Goal: Task Accomplishment & Management: Use online tool/utility

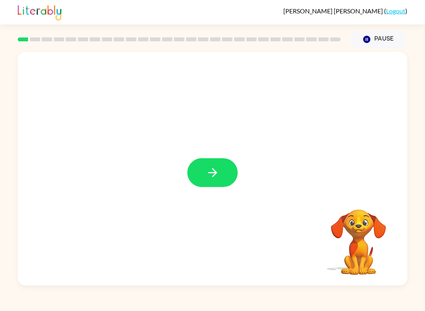
click at [209, 159] on button "button" at bounding box center [212, 172] width 50 height 29
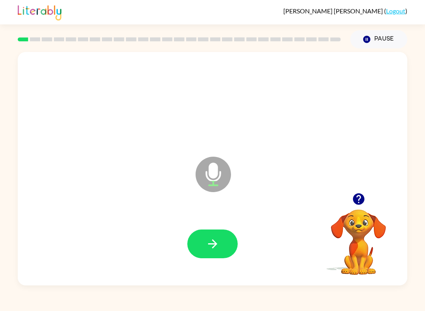
click at [214, 235] on button "button" at bounding box center [212, 244] width 50 height 29
click at [219, 248] on icon "button" at bounding box center [213, 244] width 14 height 14
click at [195, 238] on button "button" at bounding box center [212, 244] width 50 height 29
click at [218, 246] on icon "button" at bounding box center [213, 244] width 14 height 14
click at [205, 251] on button "button" at bounding box center [212, 244] width 50 height 29
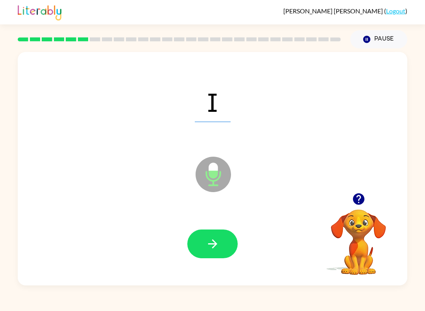
click at [211, 239] on icon "button" at bounding box center [213, 244] width 14 height 14
click at [207, 223] on div at bounding box center [213, 243] width 374 height 67
click at [207, 252] on button "button" at bounding box center [212, 244] width 50 height 29
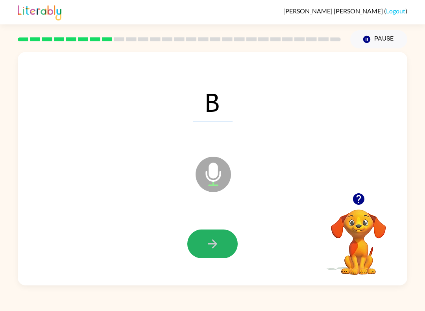
click at [207, 248] on icon "button" at bounding box center [213, 244] width 14 height 14
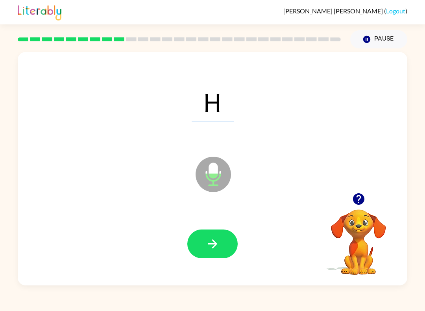
click at [206, 257] on button "button" at bounding box center [212, 244] width 50 height 29
click at [211, 216] on div at bounding box center [213, 243] width 374 height 67
click at [205, 256] on button "button" at bounding box center [212, 244] width 50 height 29
click at [209, 249] on icon "button" at bounding box center [213, 244] width 14 height 14
click at [219, 255] on button "button" at bounding box center [212, 244] width 50 height 29
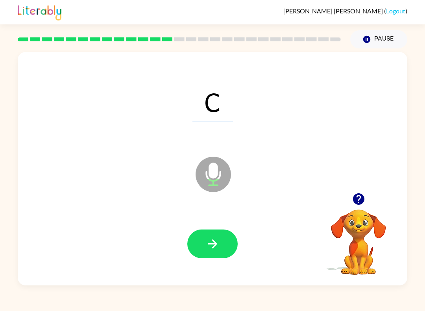
click at [243, 244] on div at bounding box center [213, 243] width 374 height 67
click at [237, 244] on button "button" at bounding box center [212, 244] width 50 height 29
click at [237, 245] on button "button" at bounding box center [212, 244] width 50 height 29
click at [206, 243] on icon "button" at bounding box center [213, 244] width 14 height 14
click at [203, 250] on button "button" at bounding box center [212, 244] width 50 height 29
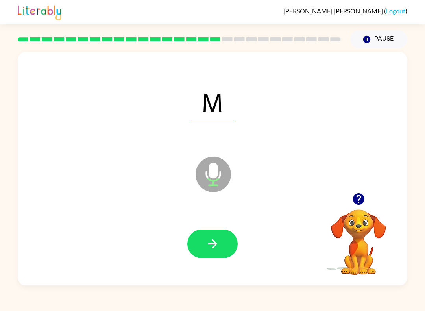
click at [209, 263] on div at bounding box center [213, 243] width 374 height 67
click at [210, 245] on icon "button" at bounding box center [213, 244] width 14 height 14
click at [184, 260] on div at bounding box center [213, 243] width 374 height 67
click at [216, 237] on icon "button" at bounding box center [213, 244] width 14 height 14
click at [198, 237] on button "button" at bounding box center [212, 244] width 50 height 29
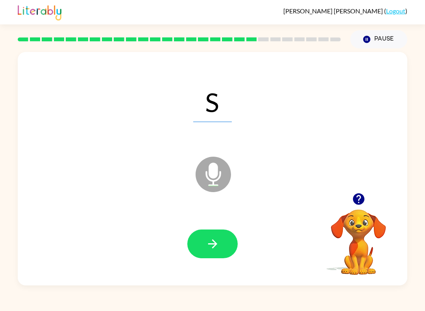
click at [299, 103] on div "S" at bounding box center [213, 101] width 374 height 67
click at [168, 247] on div at bounding box center [213, 243] width 374 height 67
click at [207, 239] on icon "button" at bounding box center [213, 244] width 14 height 14
click at [211, 254] on button "button" at bounding box center [212, 244] width 50 height 29
click at [206, 250] on icon "button" at bounding box center [213, 244] width 14 height 14
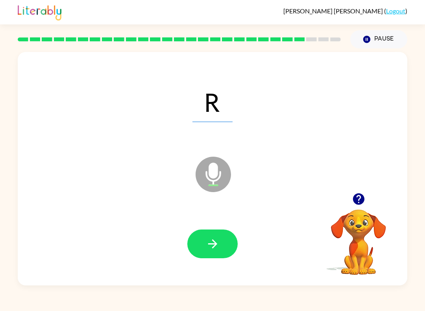
click at [212, 246] on icon "button" at bounding box center [213, 244] width 14 height 14
click at [200, 239] on button "button" at bounding box center [212, 244] width 50 height 29
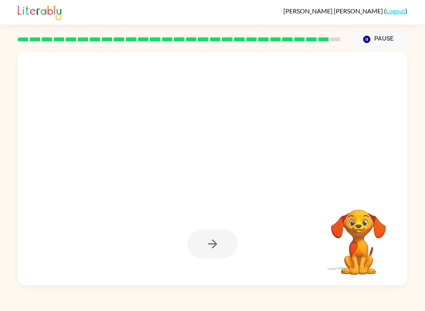
click at [217, 247] on div at bounding box center [212, 244] width 50 height 29
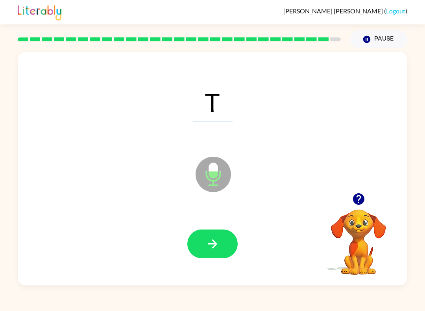
click at [201, 255] on button "button" at bounding box center [212, 244] width 50 height 29
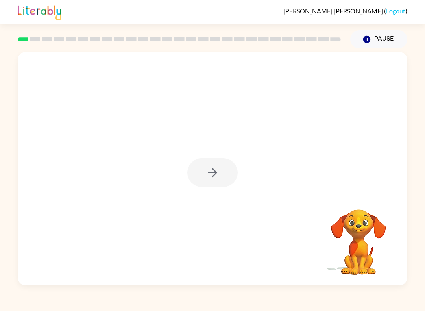
click at [196, 186] on div at bounding box center [212, 172] width 50 height 29
click at [194, 181] on div at bounding box center [212, 172] width 50 height 29
click at [220, 163] on button "button" at bounding box center [212, 172] width 50 height 29
click at [347, 241] on video "Your browser must support playing .mp4 files to use Literably. Please try using…" at bounding box center [358, 236] width 79 height 79
click at [346, 240] on video "Your browser must support playing .mp4 files to use Literably. Please try using…" at bounding box center [358, 236] width 79 height 79
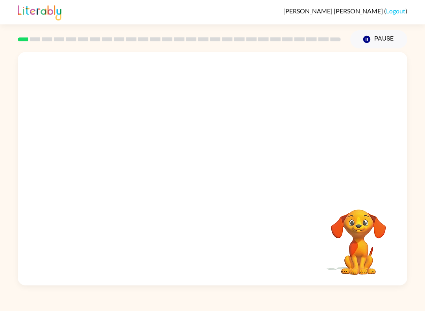
click at [362, 240] on video "Your browser must support playing .mp4 files to use Literably. Please try using…" at bounding box center [358, 236] width 79 height 79
click at [361, 240] on video "Your browser must support playing .mp4 files to use Literably. Please try using…" at bounding box center [358, 236] width 79 height 79
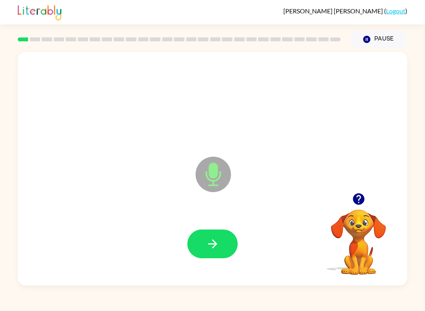
click at [348, 249] on video "Your browser must support playing .mp4 files to use Literably. Please try using…" at bounding box center [358, 236] width 79 height 79
click at [348, 248] on video "Your browser must support playing .mp4 files to use Literably. Please try using…" at bounding box center [358, 236] width 79 height 79
click at [348, 257] on video "Your browser must support playing .mp4 files to use Literably. Please try using…" at bounding box center [358, 236] width 79 height 79
click at [213, 233] on button "button" at bounding box center [212, 244] width 50 height 29
click at [224, 240] on button "button" at bounding box center [212, 244] width 50 height 29
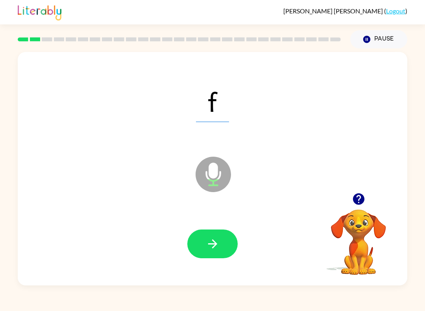
click at [226, 244] on button "button" at bounding box center [212, 244] width 50 height 29
click at [231, 244] on button "button" at bounding box center [212, 244] width 50 height 29
click at [228, 231] on button "button" at bounding box center [212, 244] width 50 height 29
click at [225, 236] on button "button" at bounding box center [212, 244] width 50 height 29
click at [237, 241] on button "button" at bounding box center [212, 244] width 50 height 29
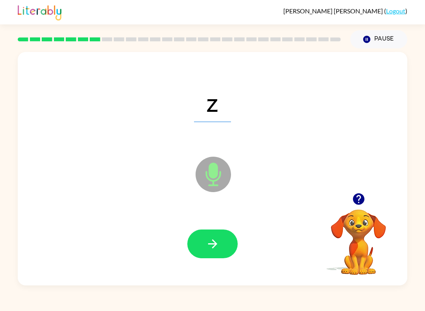
click at [212, 248] on icon "button" at bounding box center [213, 244] width 14 height 14
click at [200, 226] on div at bounding box center [213, 243] width 374 height 67
click at [211, 234] on button "button" at bounding box center [212, 244] width 50 height 29
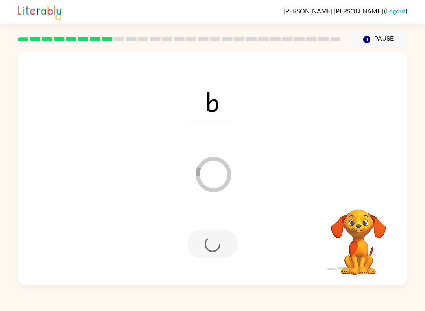
click at [190, 268] on div at bounding box center [213, 243] width 374 height 67
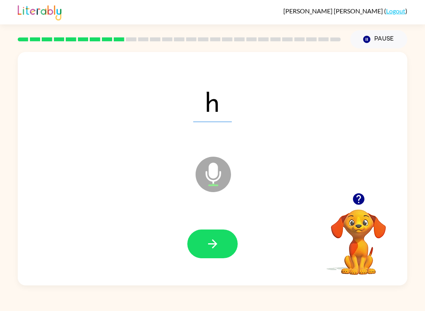
click at [215, 240] on icon "button" at bounding box center [213, 244] width 14 height 14
click at [221, 247] on button "button" at bounding box center [212, 244] width 50 height 29
click at [215, 250] on icon "button" at bounding box center [213, 244] width 14 height 14
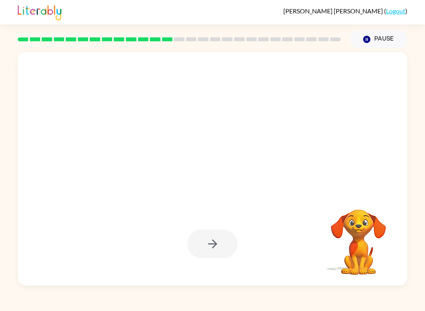
click at [222, 242] on div at bounding box center [212, 244] width 50 height 29
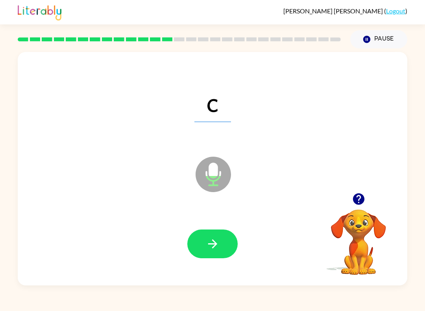
click at [222, 240] on button "button" at bounding box center [212, 244] width 50 height 29
click at [222, 240] on div at bounding box center [212, 244] width 50 height 29
click at [219, 242] on icon "button" at bounding box center [213, 244] width 14 height 14
click at [227, 243] on button "button" at bounding box center [212, 244] width 50 height 29
click at [224, 234] on button "button" at bounding box center [212, 244] width 50 height 29
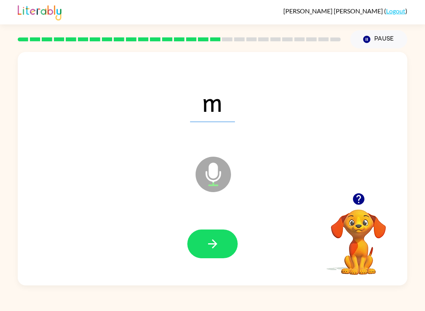
click at [225, 234] on button "button" at bounding box center [212, 244] width 50 height 29
click at [217, 249] on div at bounding box center [212, 244] width 50 height 29
click at [225, 235] on button "button" at bounding box center [212, 244] width 50 height 29
click at [215, 243] on icon "button" at bounding box center [212, 243] width 9 height 9
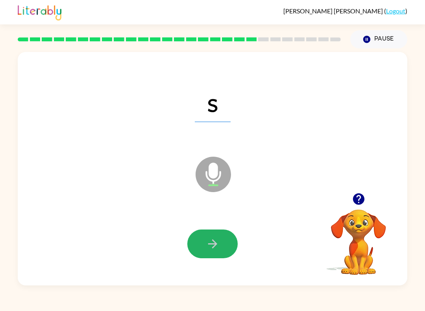
click at [231, 247] on button "button" at bounding box center [212, 244] width 50 height 29
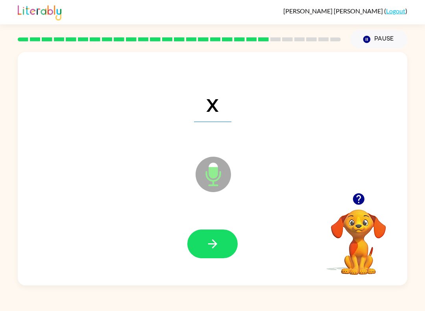
click at [223, 242] on button "button" at bounding box center [212, 244] width 50 height 29
click at [207, 248] on icon "button" at bounding box center [213, 244] width 14 height 14
click at [213, 240] on icon "button" at bounding box center [212, 243] width 9 height 9
click at [237, 240] on button "button" at bounding box center [212, 244] width 50 height 29
click at [216, 250] on icon "button" at bounding box center [213, 244] width 14 height 14
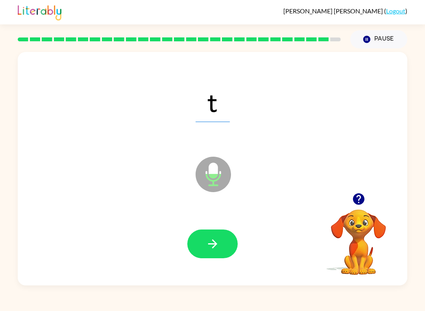
click at [219, 246] on icon "button" at bounding box center [213, 244] width 14 height 14
